Goal: Task Accomplishment & Management: Manage account settings

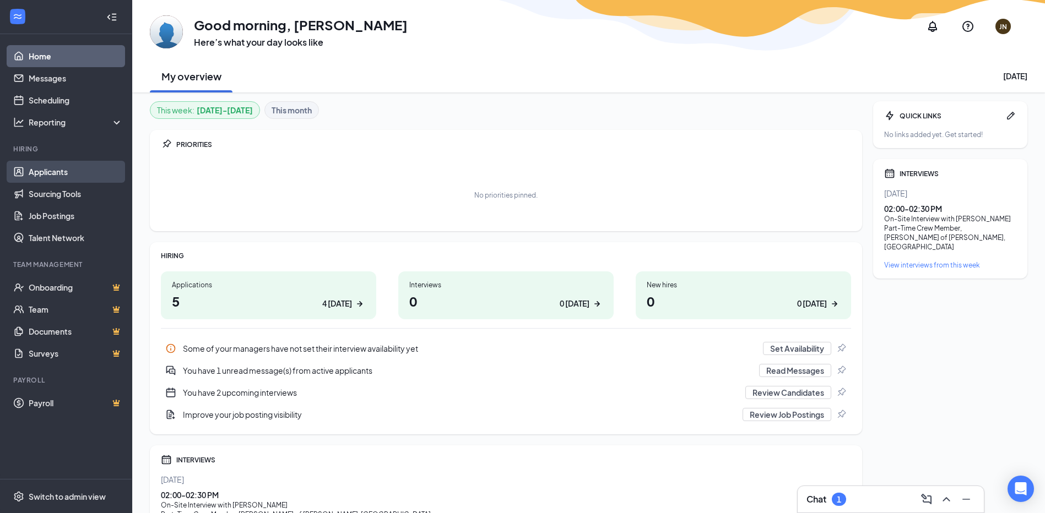
click at [55, 173] on link "Applicants" at bounding box center [76, 172] width 94 height 22
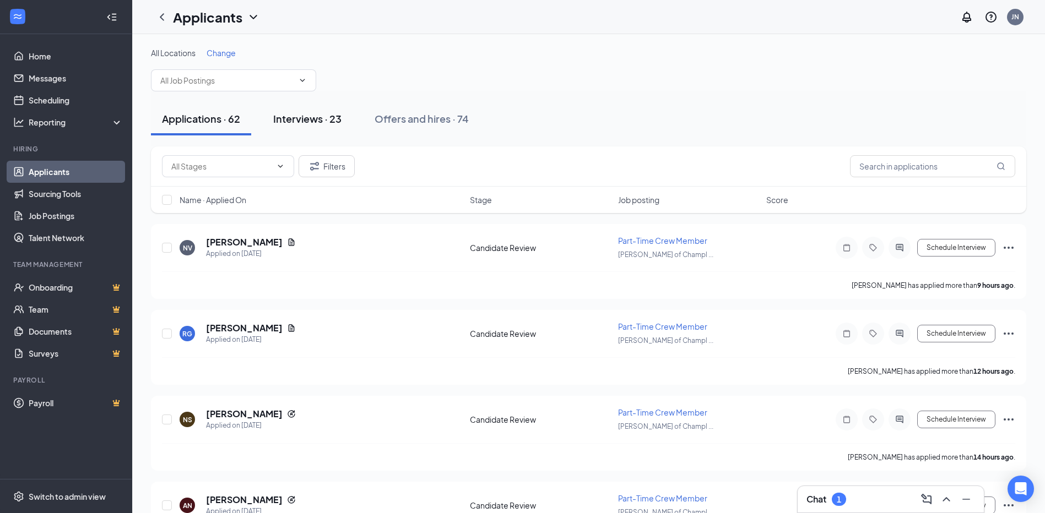
click at [319, 119] on div "Interviews · 23" at bounding box center [307, 119] width 68 height 14
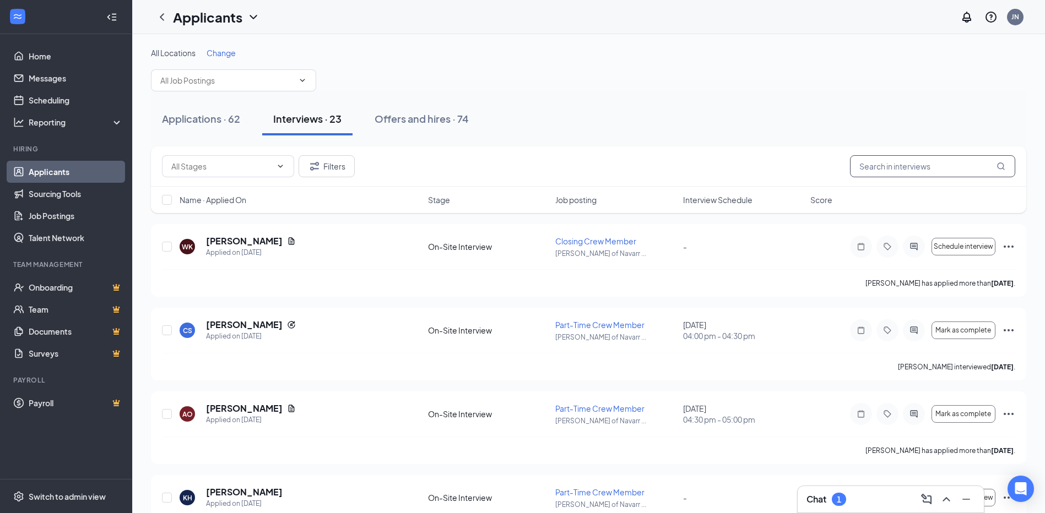
click at [941, 169] on input "text" at bounding box center [932, 166] width 165 height 22
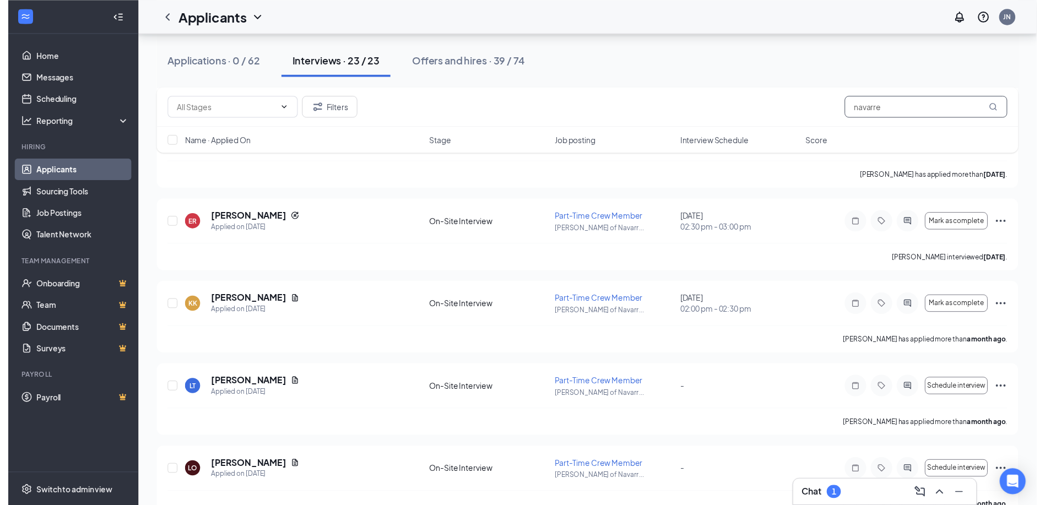
scroll to position [922, 0]
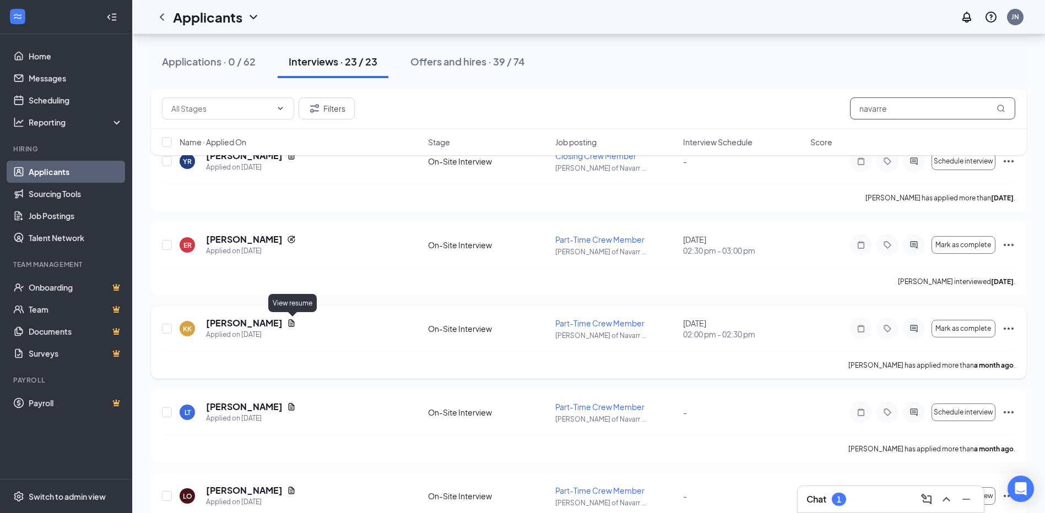
type input "navarre"
click at [295, 322] on icon "Document" at bounding box center [292, 322] width 6 height 7
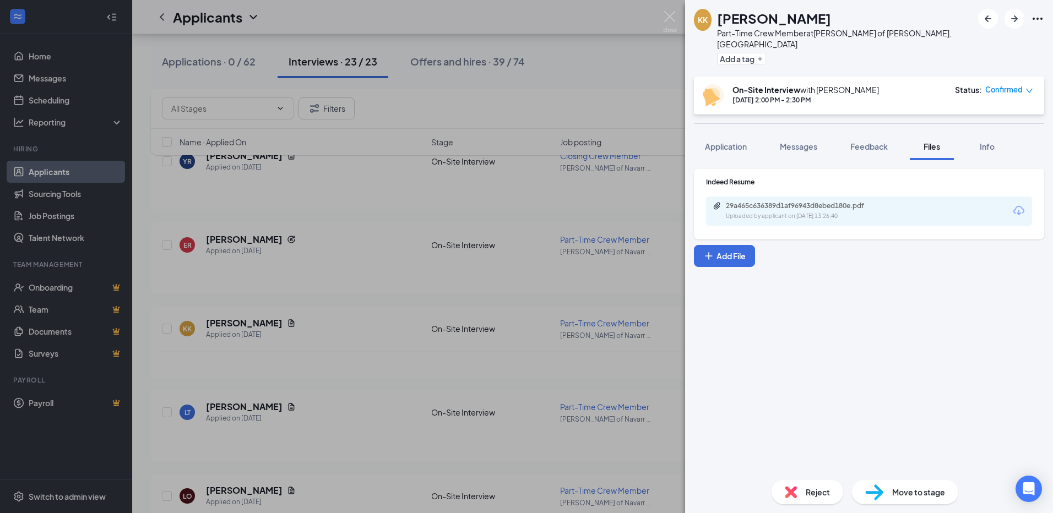
click at [418, 347] on div "KK [PERSON_NAME] Part-Time Crew Member at [PERSON_NAME] of [PERSON_NAME], [GEOG…" at bounding box center [526, 256] width 1053 height 513
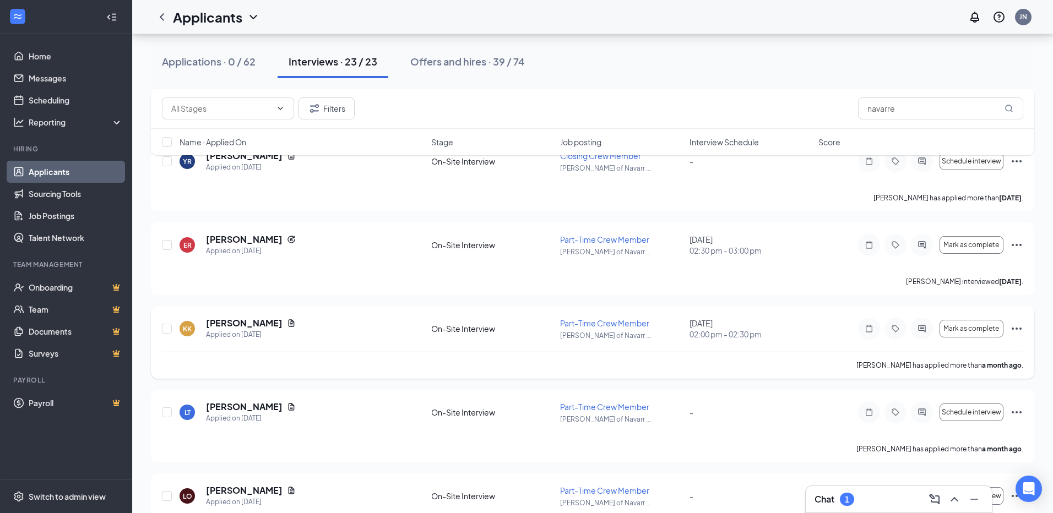
click at [477, 318] on div "KK [PERSON_NAME] Applied on [DATE] On-Site Interview Part-Time Crew Member [PER…" at bounding box center [592, 334] width 861 height 34
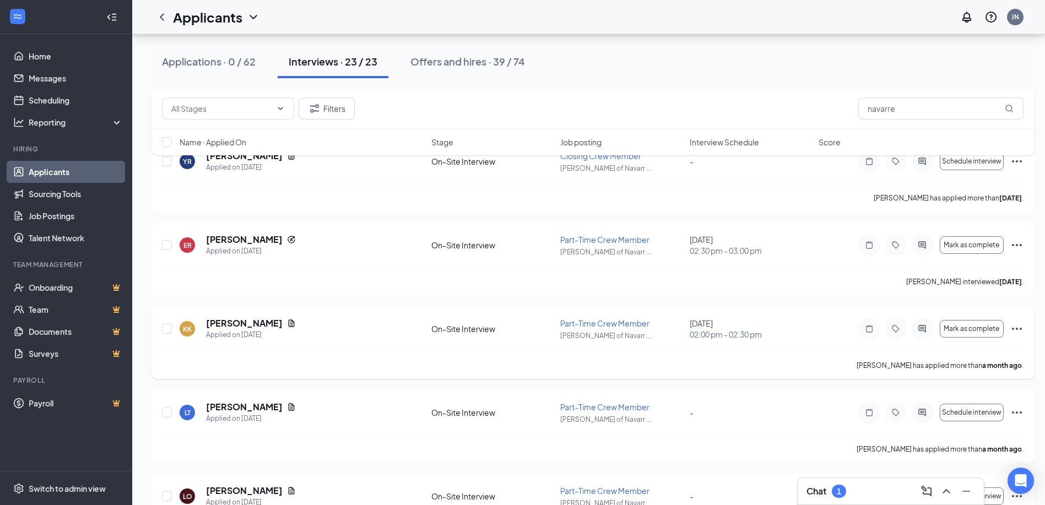
click at [1015, 327] on icon "Ellipses" at bounding box center [1016, 328] width 13 height 13
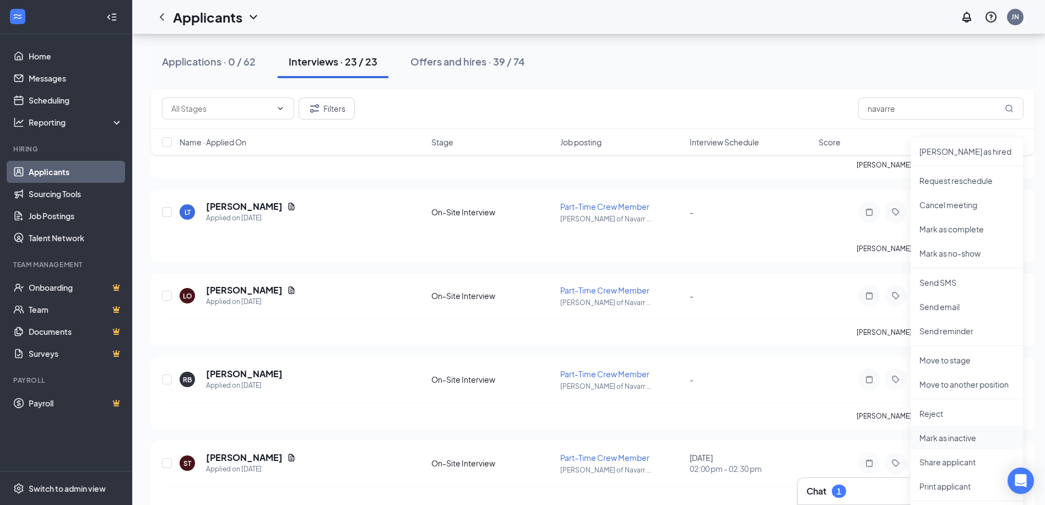
scroll to position [1143, 0]
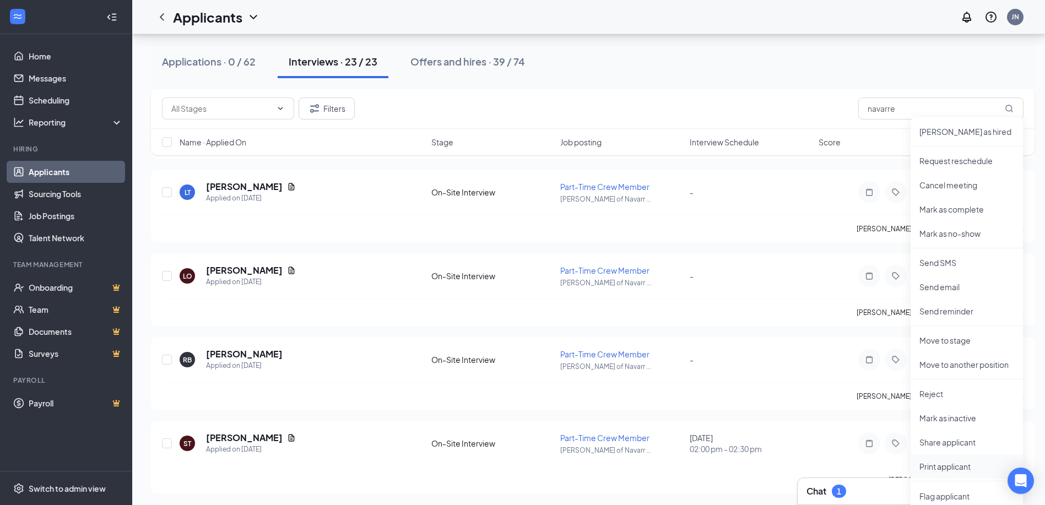
click at [944, 466] on p "Print applicant" at bounding box center [966, 466] width 95 height 11
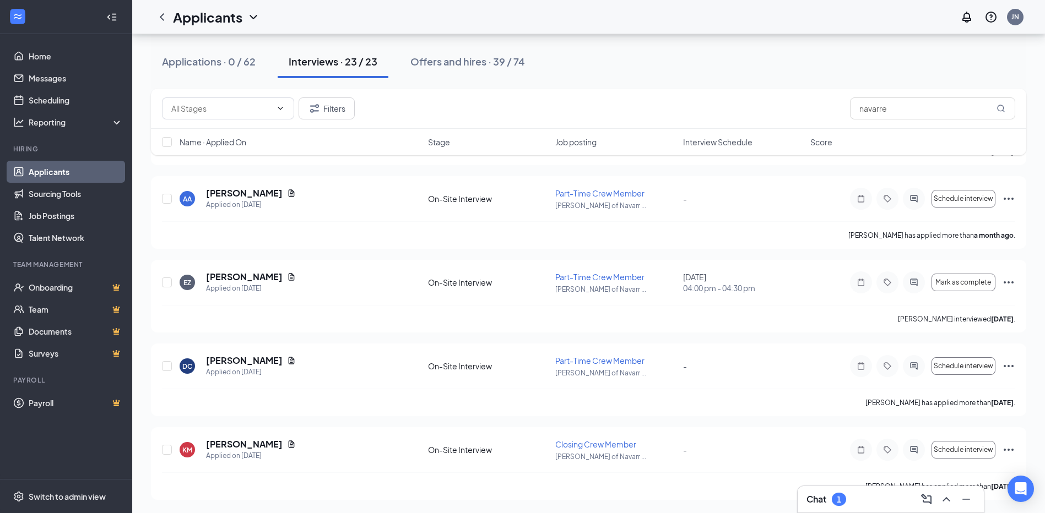
scroll to position [1473, 0]
